Goal: Communication & Community: Answer question/provide support

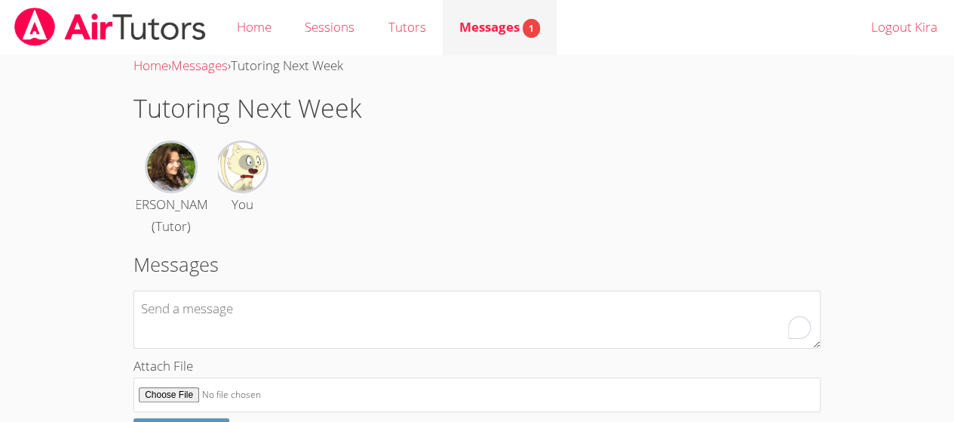
click at [511, 28] on span "Messages 1" at bounding box center [499, 26] width 81 height 17
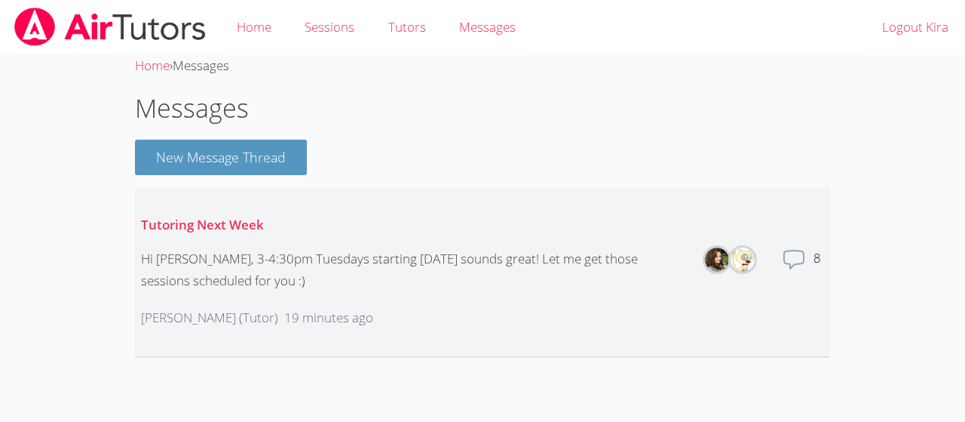
click at [796, 263] on icon at bounding box center [794, 259] width 20 height 18
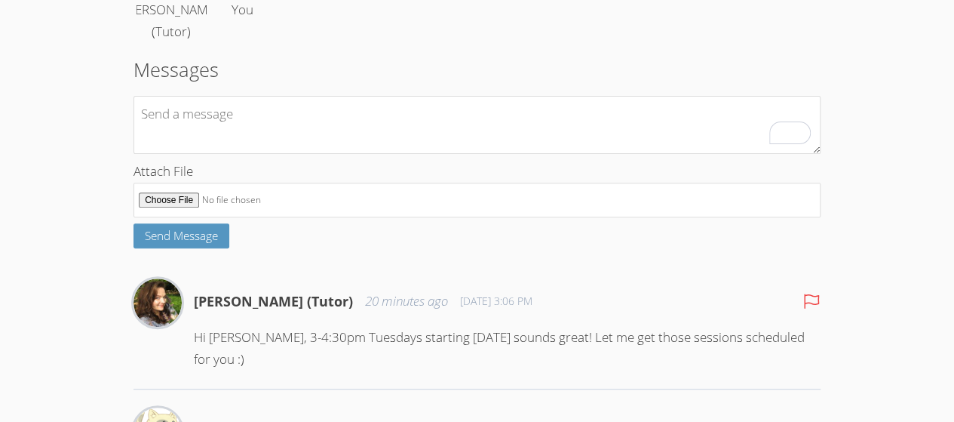
scroll to position [195, 0]
type textarea "o"
type textarea "Ok, thank you so much"
click at [189, 237] on span "Send Message" at bounding box center [181, 235] width 73 height 15
